Goal: Information Seeking & Learning: Check status

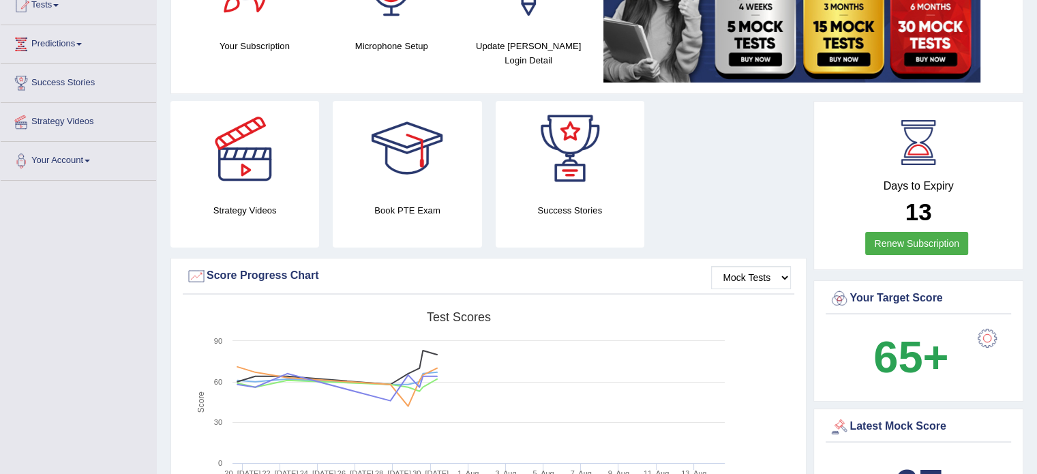
scroll to position [162, 0]
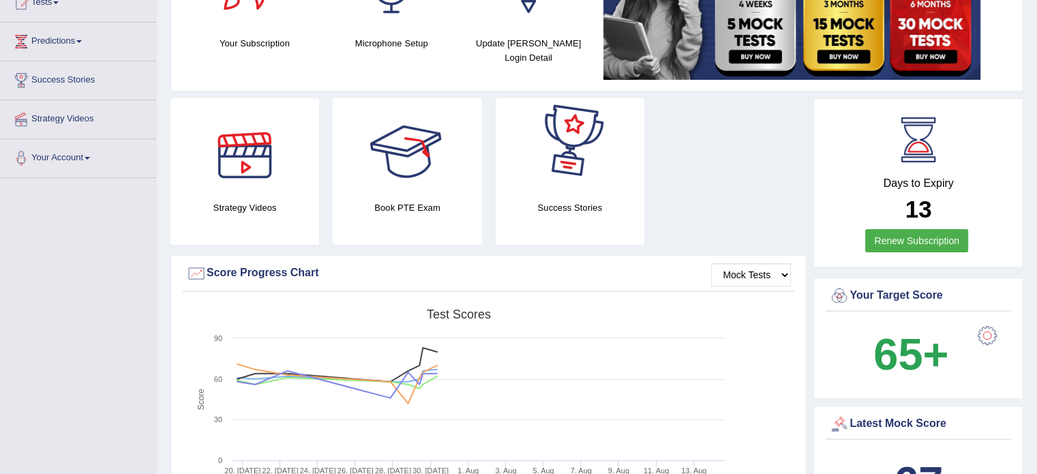
click at [240, 170] on div at bounding box center [244, 145] width 95 height 95
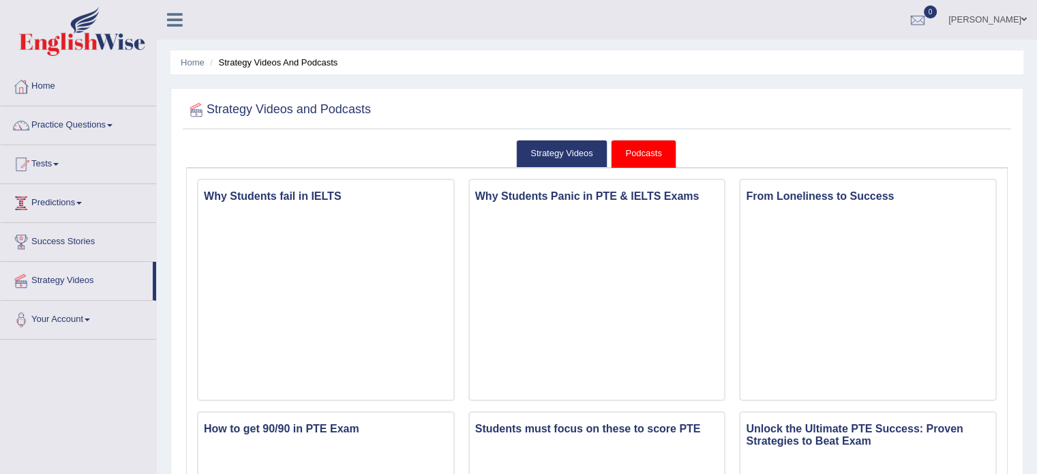
click at [82, 196] on link "Predictions" at bounding box center [78, 201] width 155 height 34
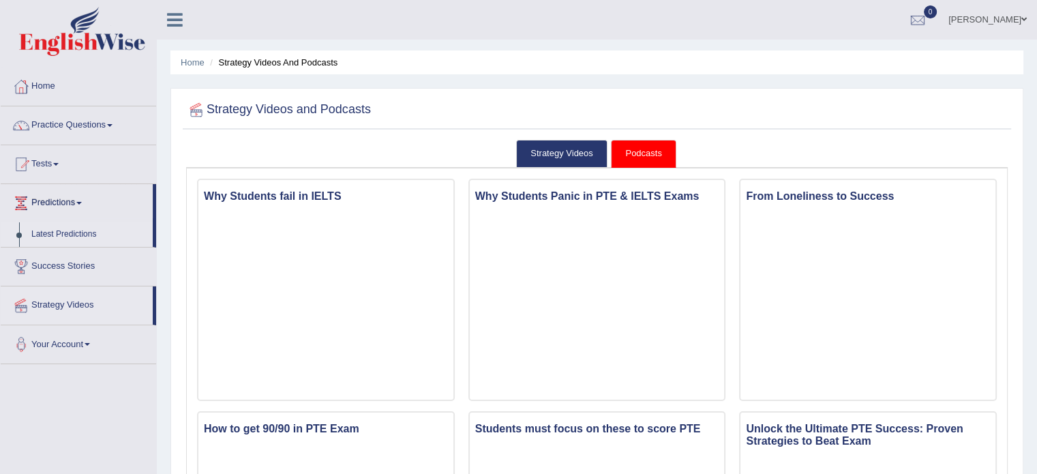
click at [77, 239] on link "Latest Predictions" at bounding box center [89, 234] width 128 height 25
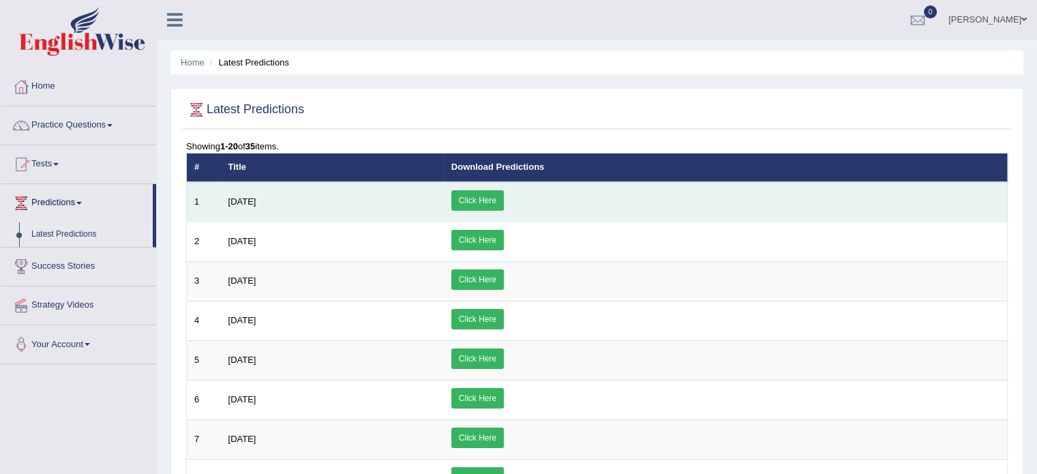
click at [504, 203] on link "Click Here" at bounding box center [477, 200] width 53 height 20
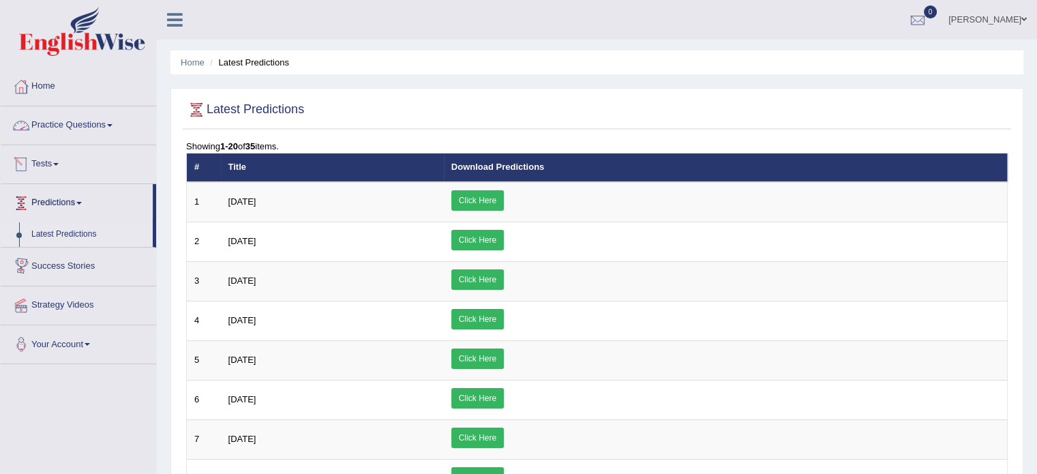
click at [65, 129] on link "Practice Questions" at bounding box center [78, 123] width 155 height 34
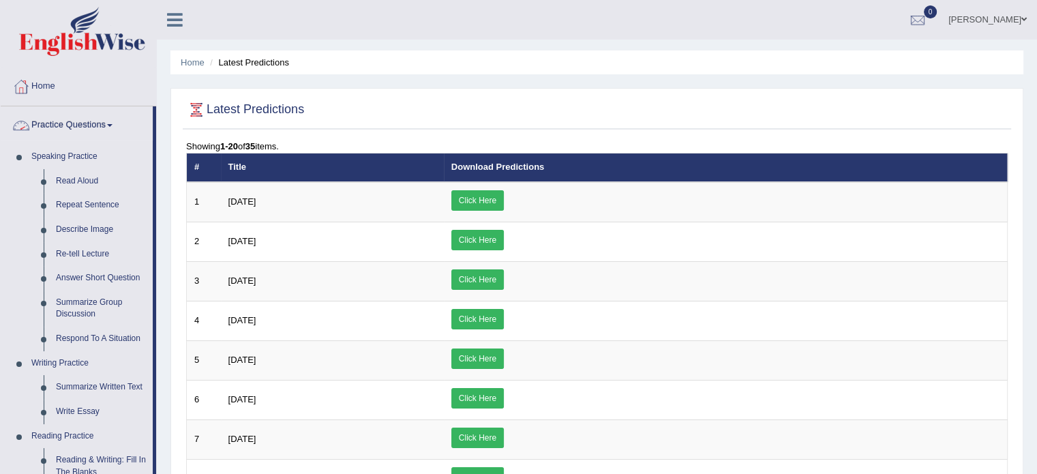
click at [106, 125] on link "Practice Questions" at bounding box center [77, 123] width 152 height 34
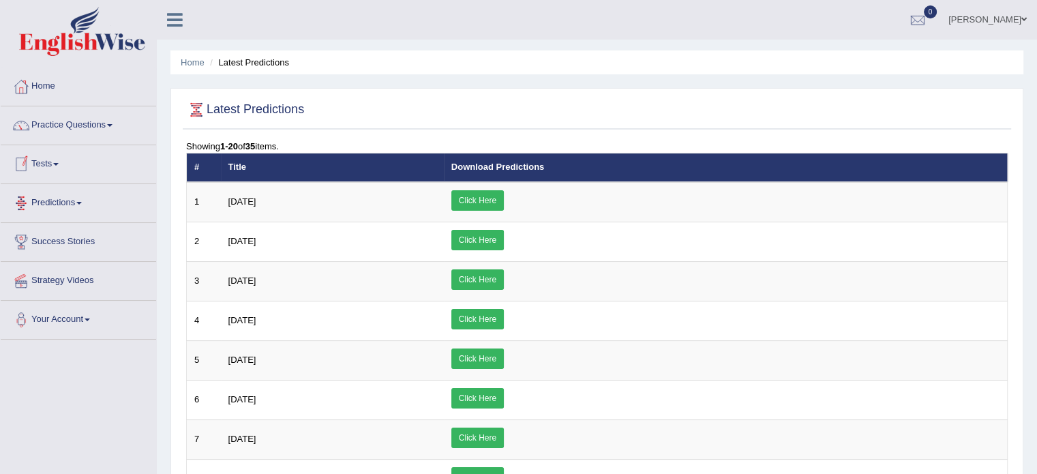
click at [58, 165] on span at bounding box center [55, 164] width 5 height 3
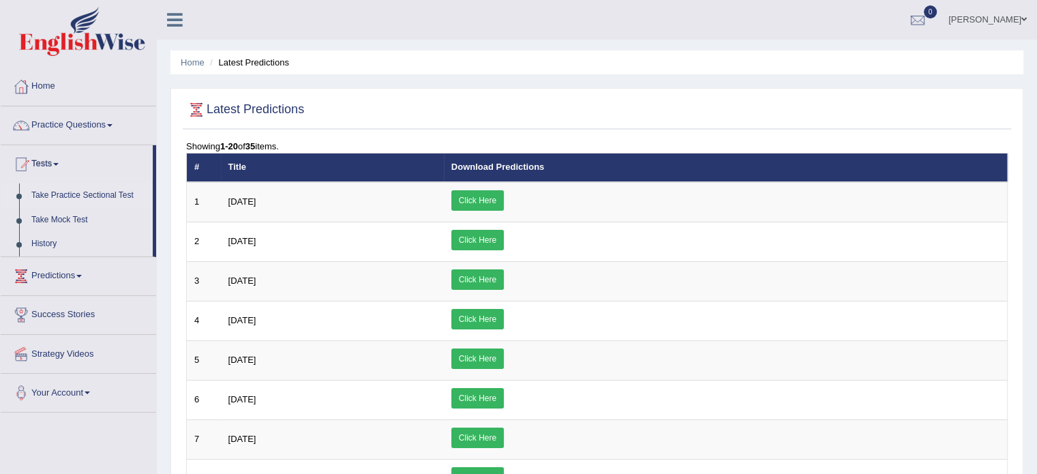
click at [82, 192] on link "Take Practice Sectional Test" at bounding box center [89, 195] width 128 height 25
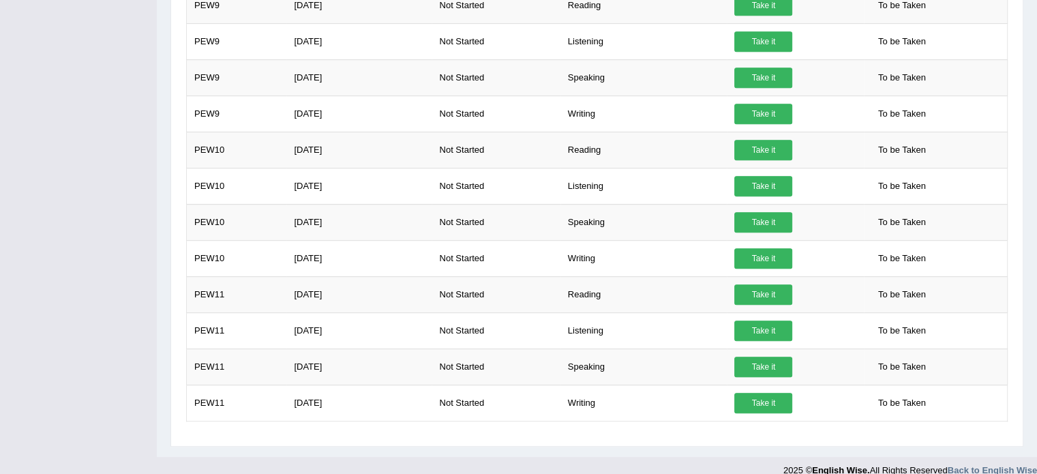
scroll to position [683, 0]
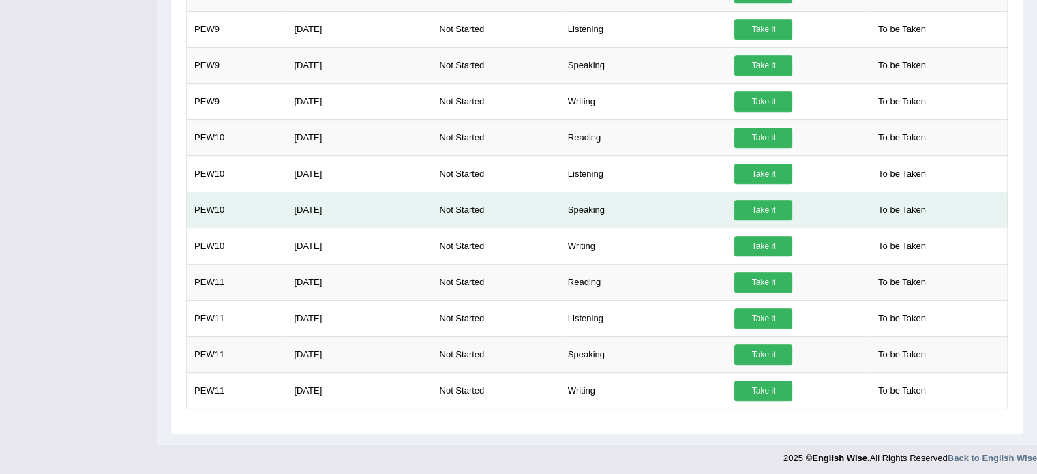
click at [899, 212] on span "To be Taken" at bounding box center [902, 210] width 61 height 20
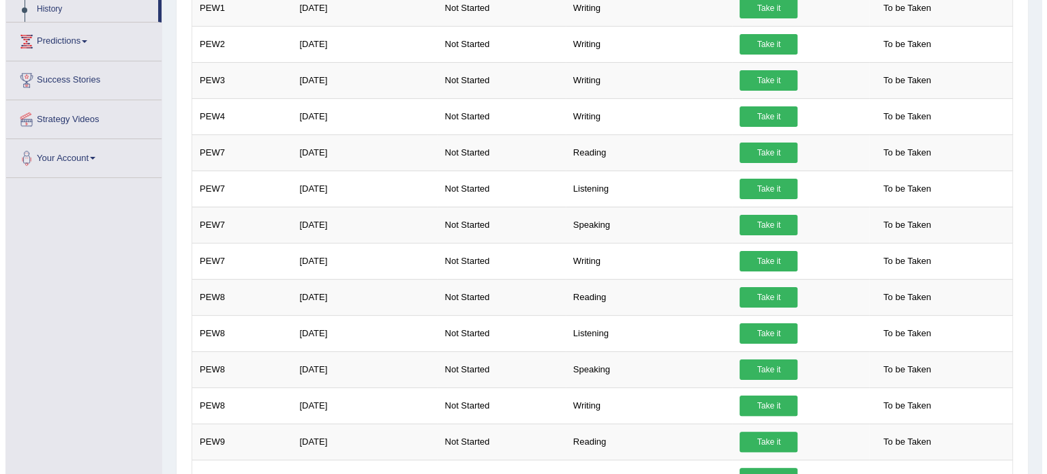
scroll to position [248, 0]
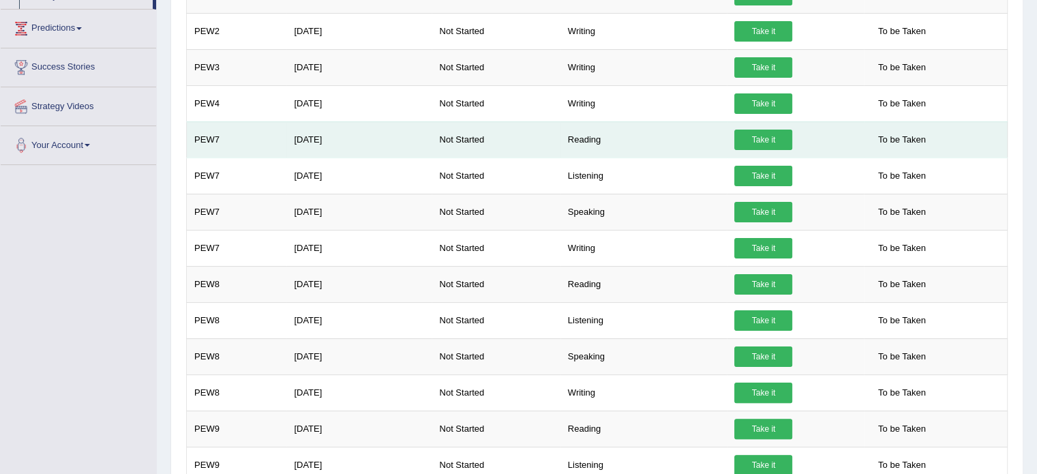
click at [741, 133] on link "Take it" at bounding box center [763, 140] width 58 height 20
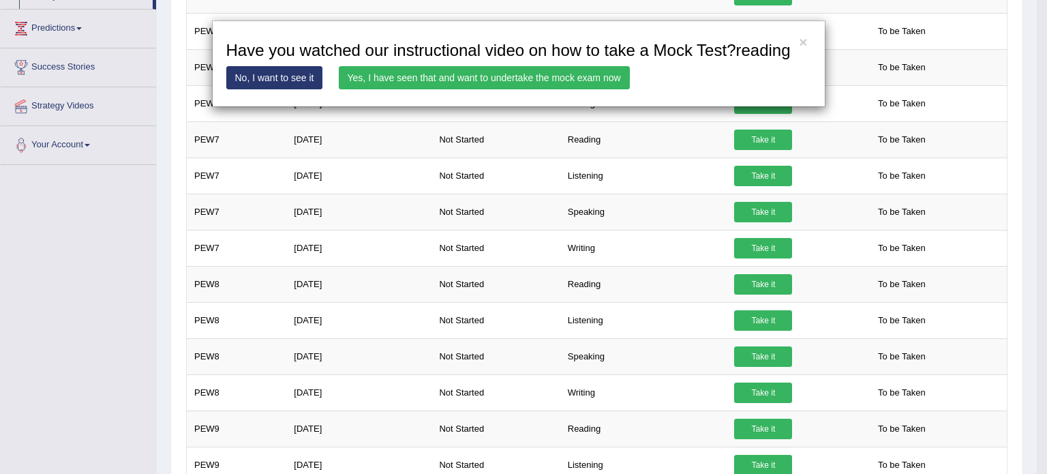
click at [513, 74] on link "Yes, I have seen that and want to undertake the mock exam now" at bounding box center [484, 77] width 291 height 23
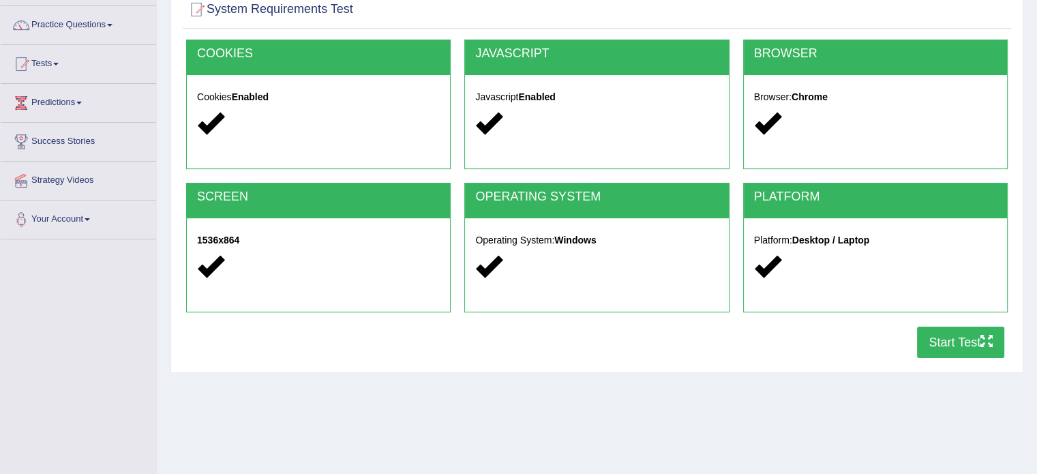
scroll to position [145, 0]
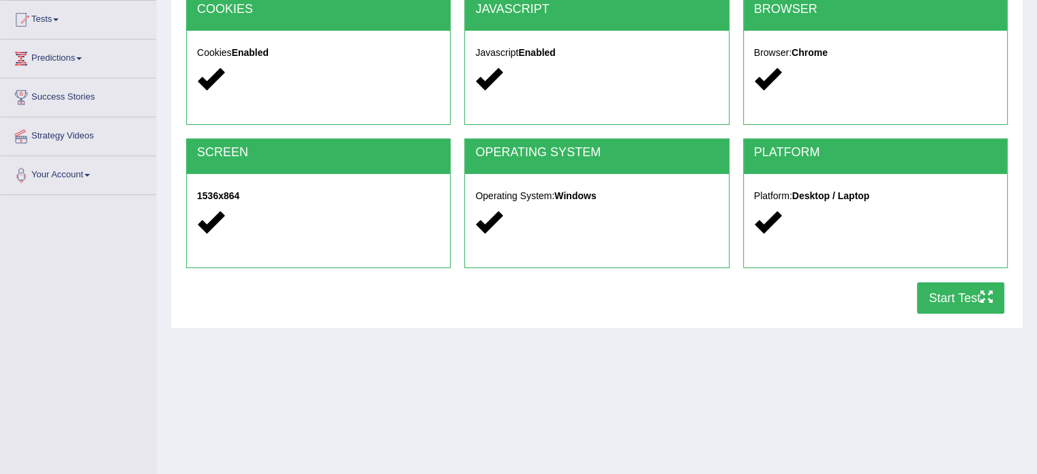
click at [961, 312] on button "Start Test" at bounding box center [960, 297] width 87 height 31
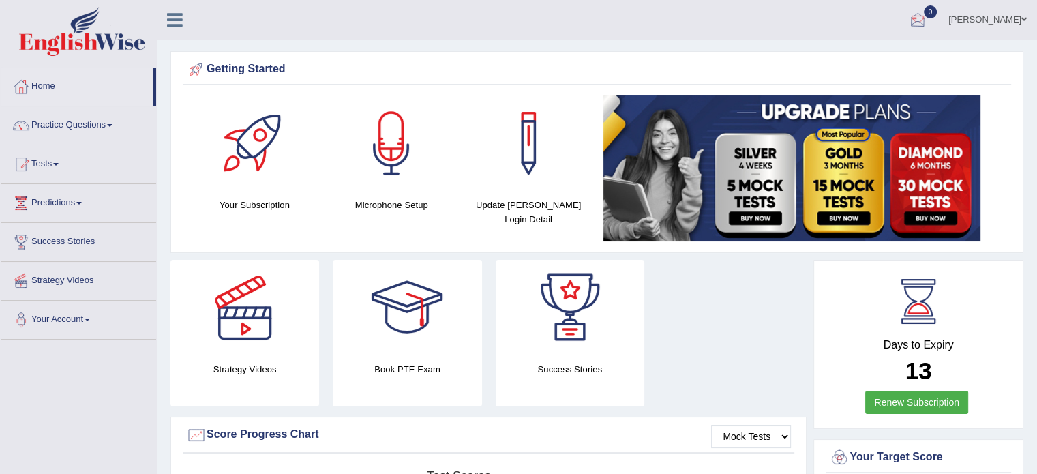
click at [928, 15] on div at bounding box center [918, 20] width 20 height 20
click at [862, 53] on strong "See All Alerts" at bounding box center [831, 57] width 61 height 11
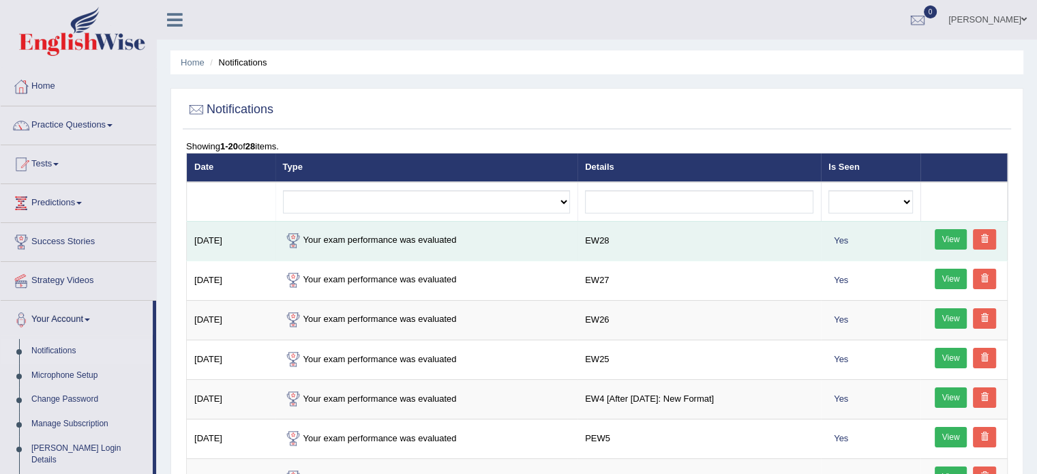
click at [942, 237] on link "View" at bounding box center [951, 239] width 33 height 20
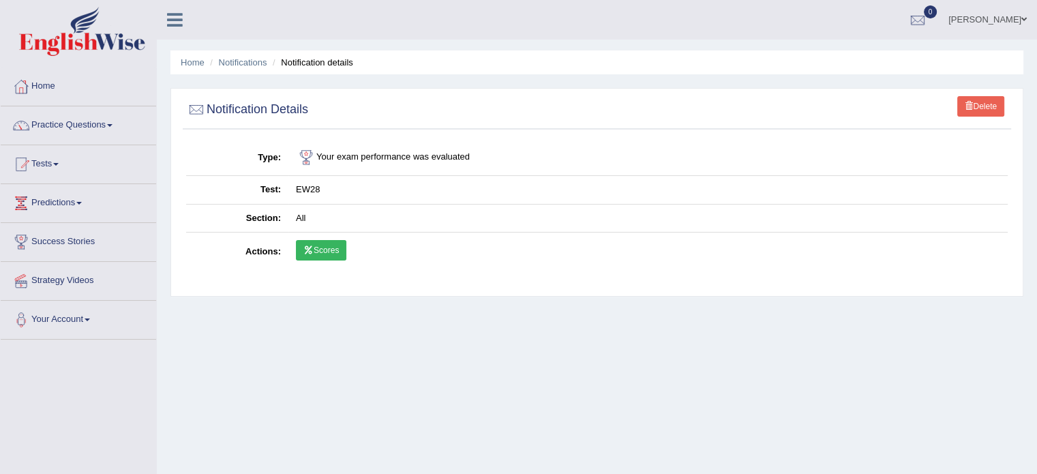
click at [317, 241] on link "Scores" at bounding box center [321, 250] width 50 height 20
click at [249, 66] on link "Notifications" at bounding box center [243, 62] width 48 height 10
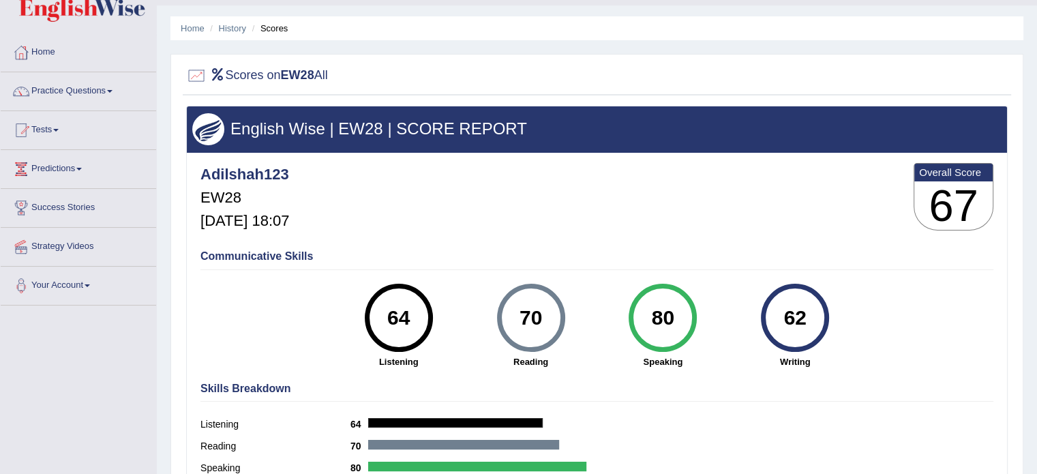
scroll to position [35, 0]
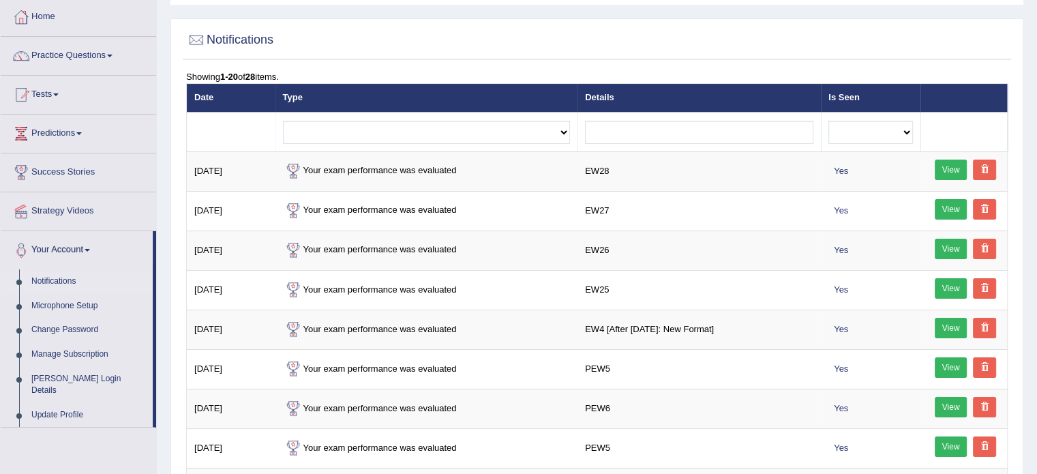
scroll to position [63, 0]
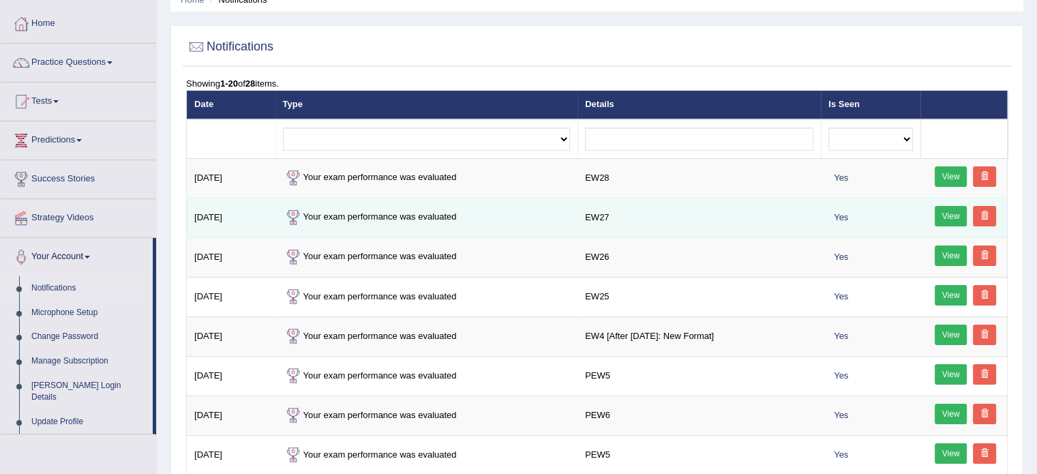
click at [955, 215] on link "View" at bounding box center [951, 216] width 33 height 20
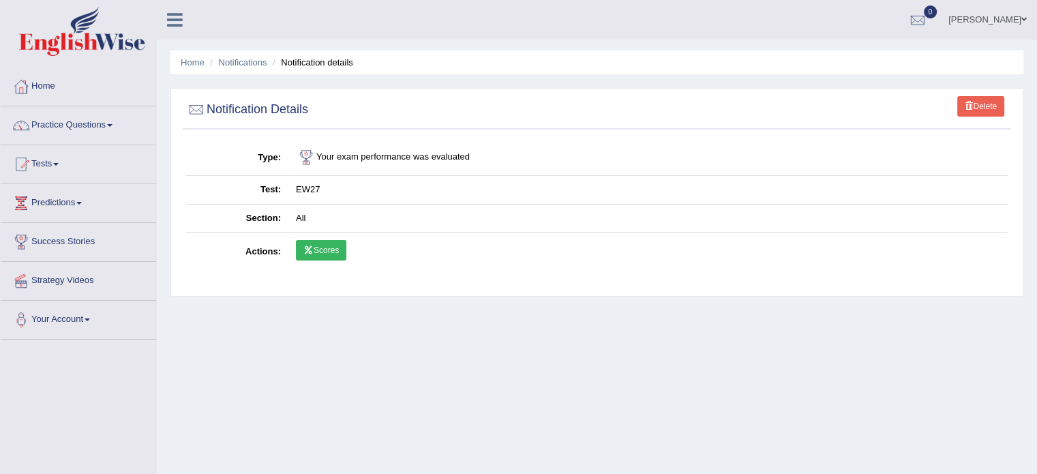
click at [325, 252] on link "Scores" at bounding box center [321, 250] width 50 height 20
click at [76, 121] on link "Practice Questions" at bounding box center [78, 123] width 155 height 34
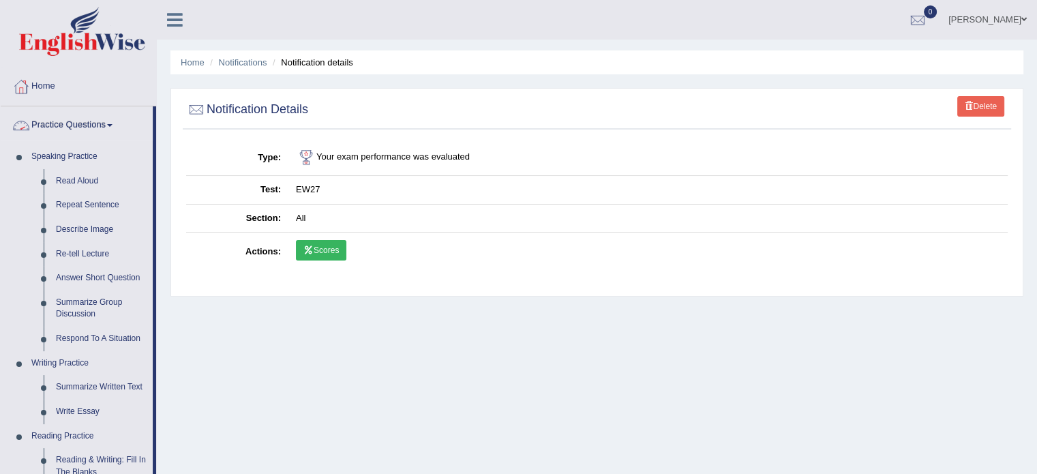
click at [91, 128] on link "Practice Questions" at bounding box center [77, 123] width 152 height 34
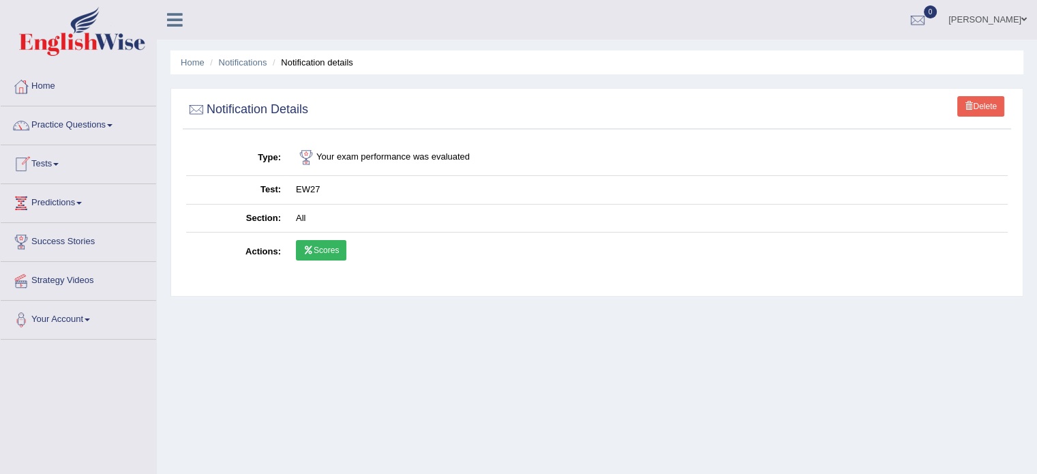
click at [55, 169] on link "Tests" at bounding box center [78, 162] width 155 height 34
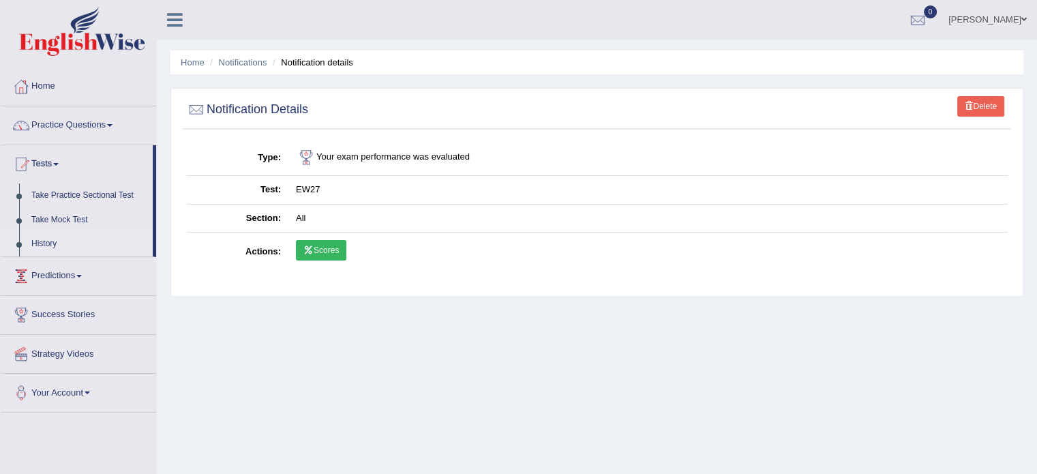
click at [44, 240] on link "History" at bounding box center [89, 244] width 128 height 25
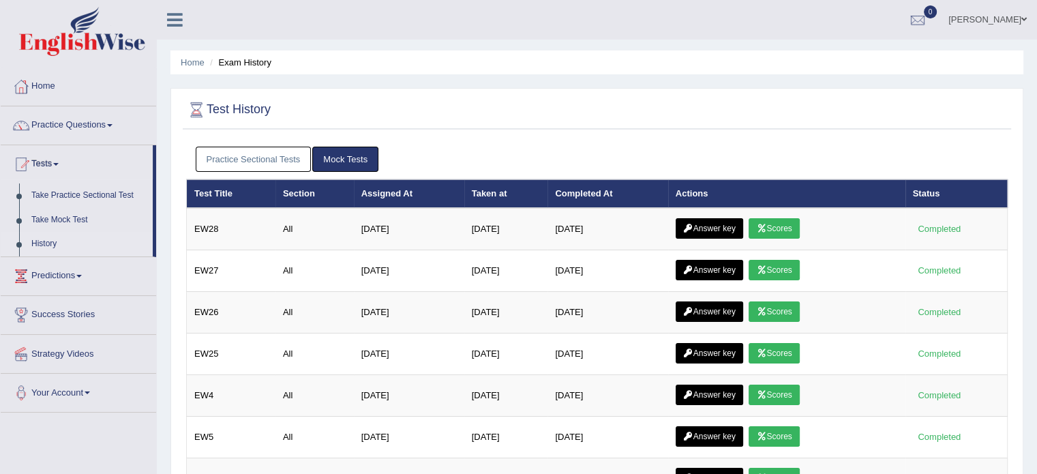
click at [361, 147] on link "Mock Tests" at bounding box center [345, 159] width 66 height 25
click at [356, 158] on link "Mock Tests" at bounding box center [345, 159] width 66 height 25
click at [267, 155] on link "Practice Sectional Tests" at bounding box center [254, 159] width 116 height 25
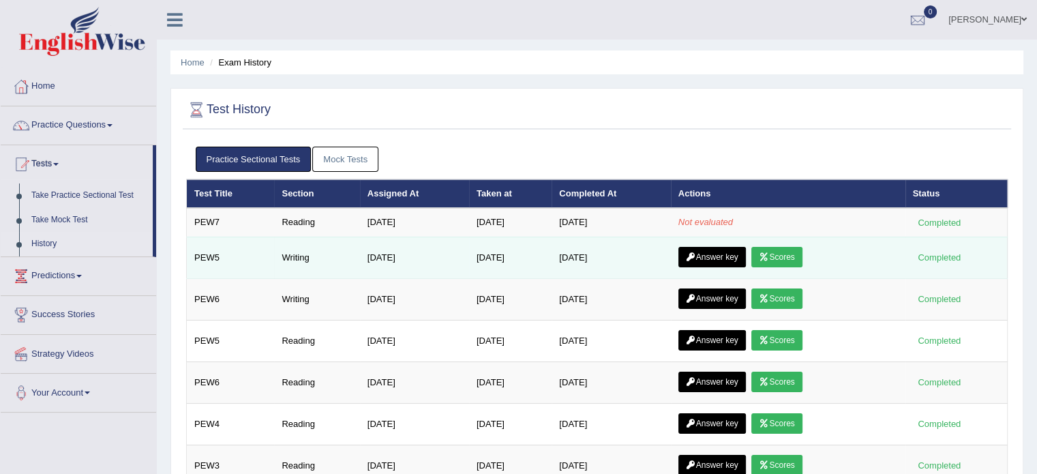
click at [784, 252] on link "Scores" at bounding box center [777, 257] width 50 height 20
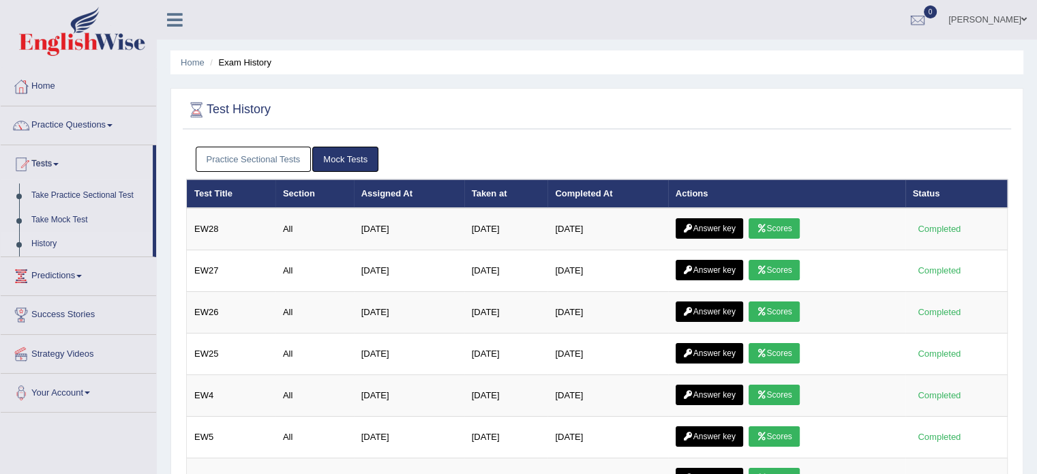
click at [271, 166] on link "Practice Sectional Tests" at bounding box center [254, 159] width 116 height 25
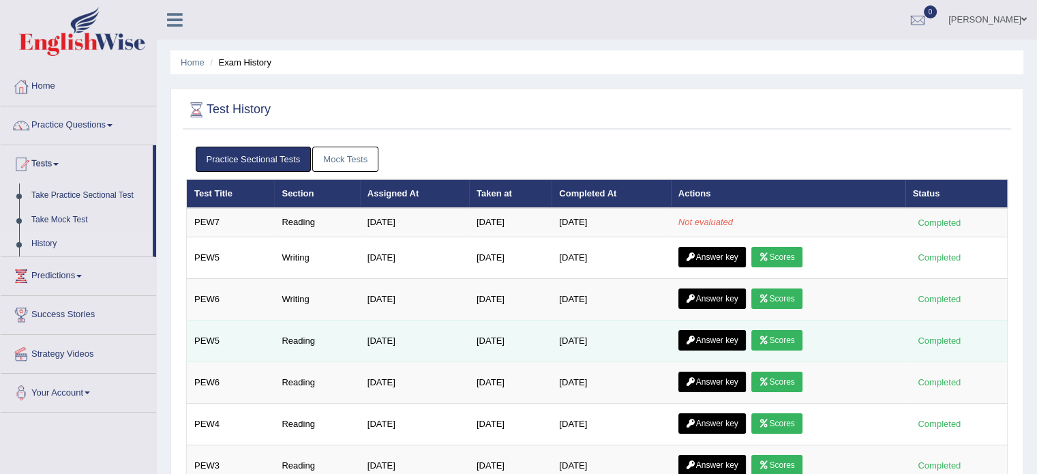
click at [788, 341] on link "Scores" at bounding box center [777, 340] width 50 height 20
